Goal: Task Accomplishment & Management: Manage account settings

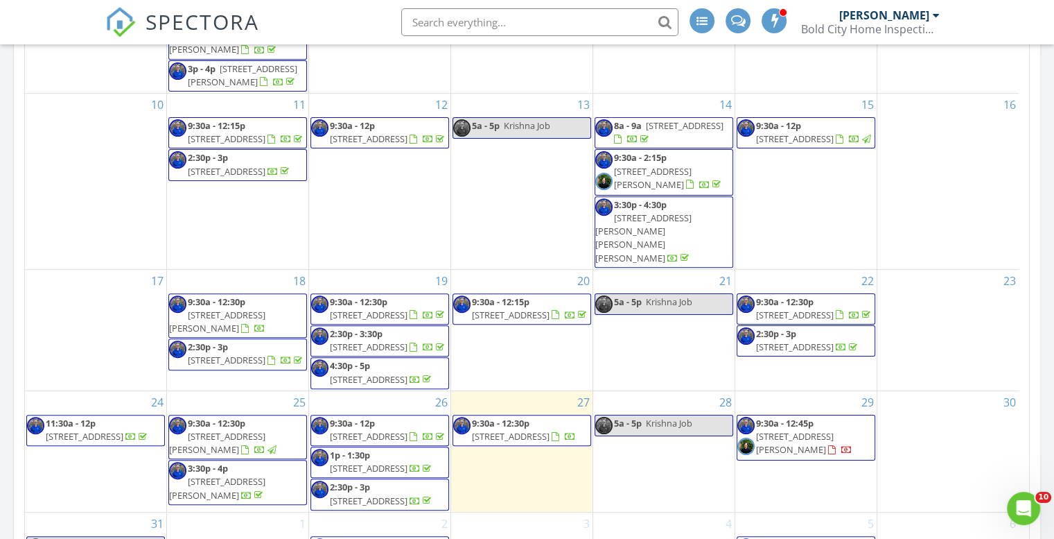
scroll to position [832, 0]
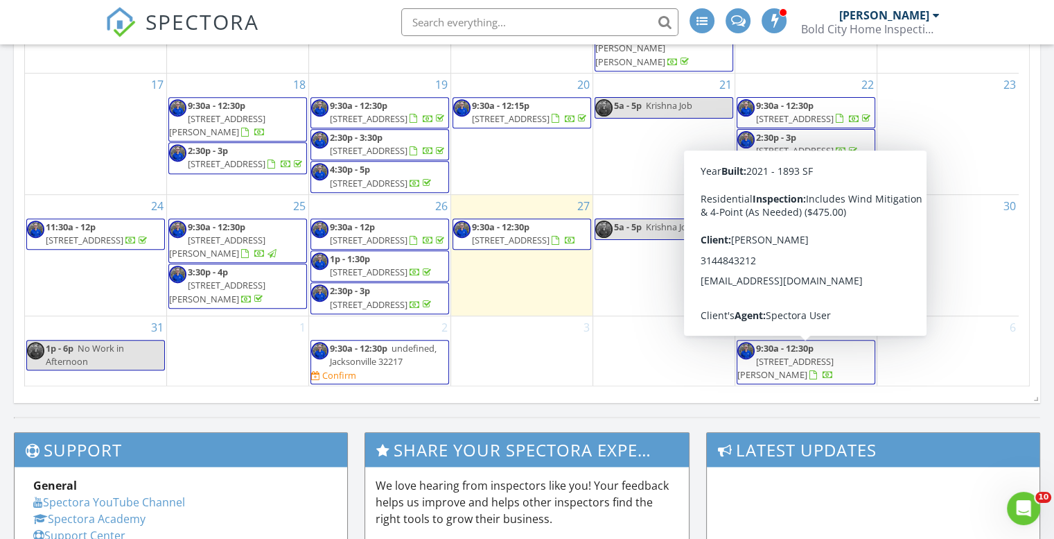
click at [809, 359] on span "51 Hazelwood Dr, Ponte Vedra 32081" at bounding box center [786, 368] width 96 height 26
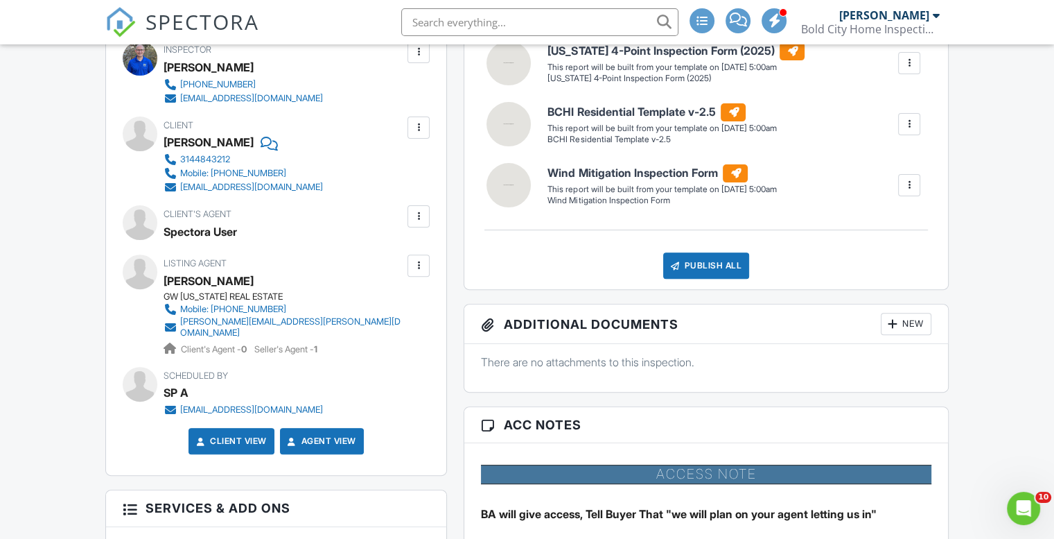
scroll to position [624, 0]
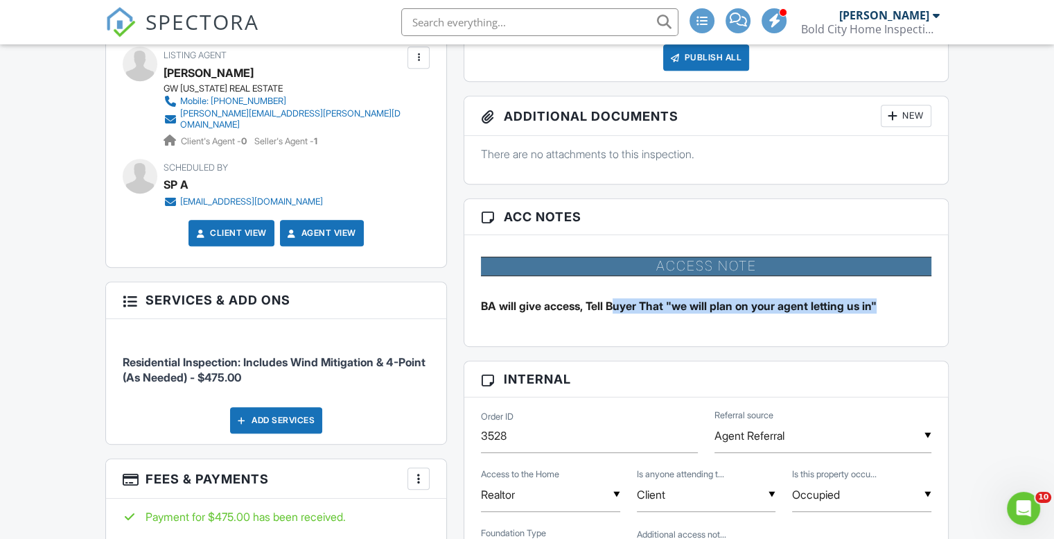
drag, startPoint x: 617, startPoint y: 303, endPoint x: 890, endPoint y: 291, distance: 273.4
click at [890, 291] on li "BA will give access, Tell Buyer That "we will plan on your agent letting us in"" at bounding box center [706, 305] width 451 height 37
drag, startPoint x: 496, startPoint y: 291, endPoint x: 871, endPoint y: 310, distance: 374.8
click at [871, 310] on li "BA will give access, Tell Buyer That "we will plan on your agent letting us in"" at bounding box center [706, 305] width 451 height 37
click at [913, 328] on div "Access Note BA will give access, Tell Buyer That "we will plan on your agent le…" at bounding box center [706, 290] width 467 height 90
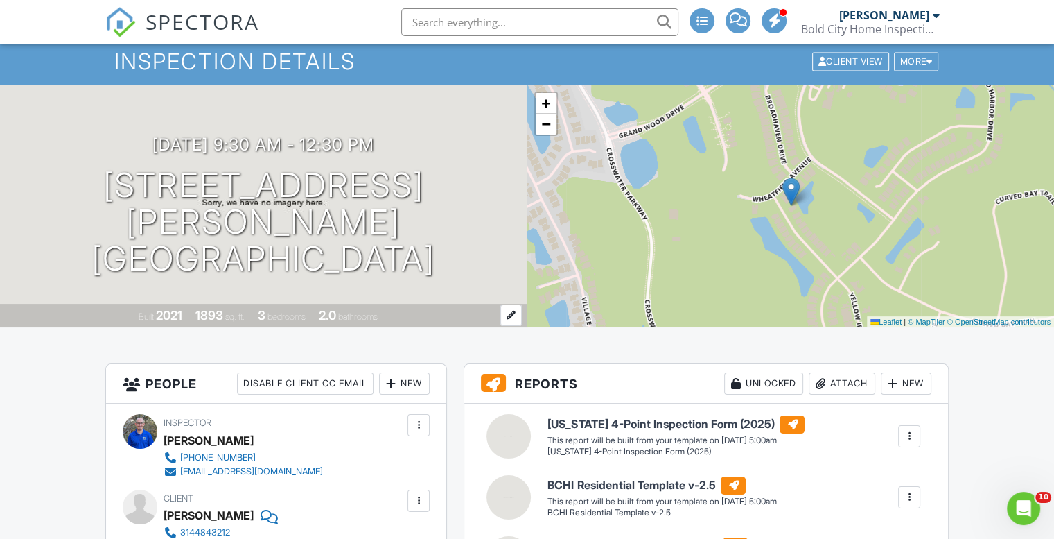
scroll to position [0, 0]
